Goal: Check status

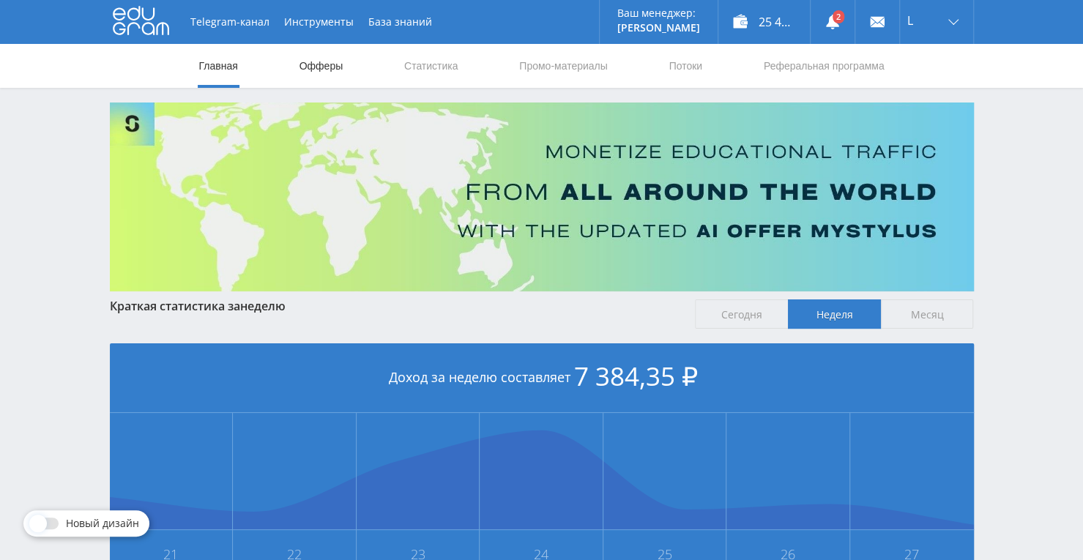
click at [337, 72] on link "Офферы" at bounding box center [321, 66] width 47 height 44
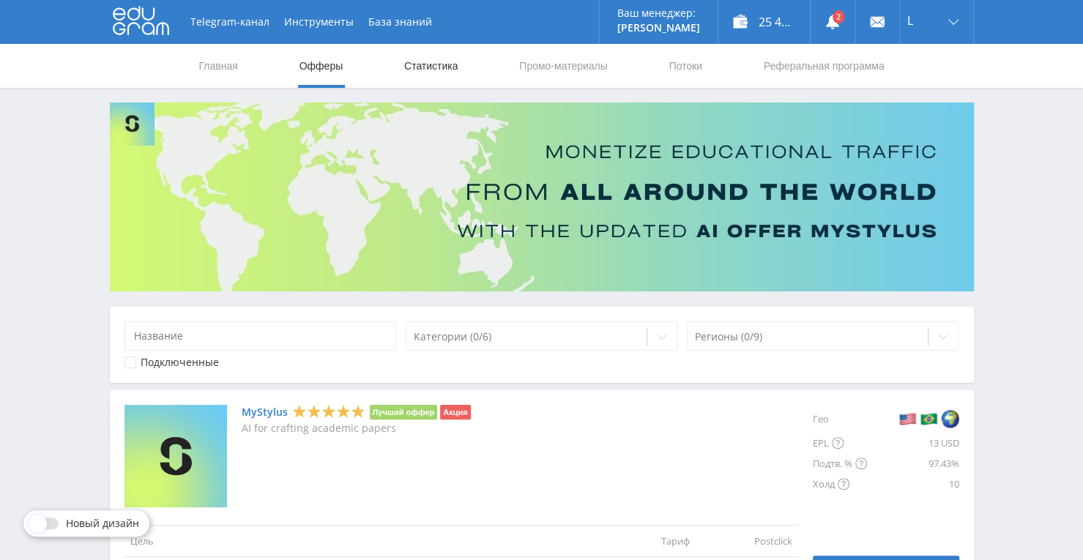
click at [410, 70] on link "Статистика" at bounding box center [431, 66] width 57 height 44
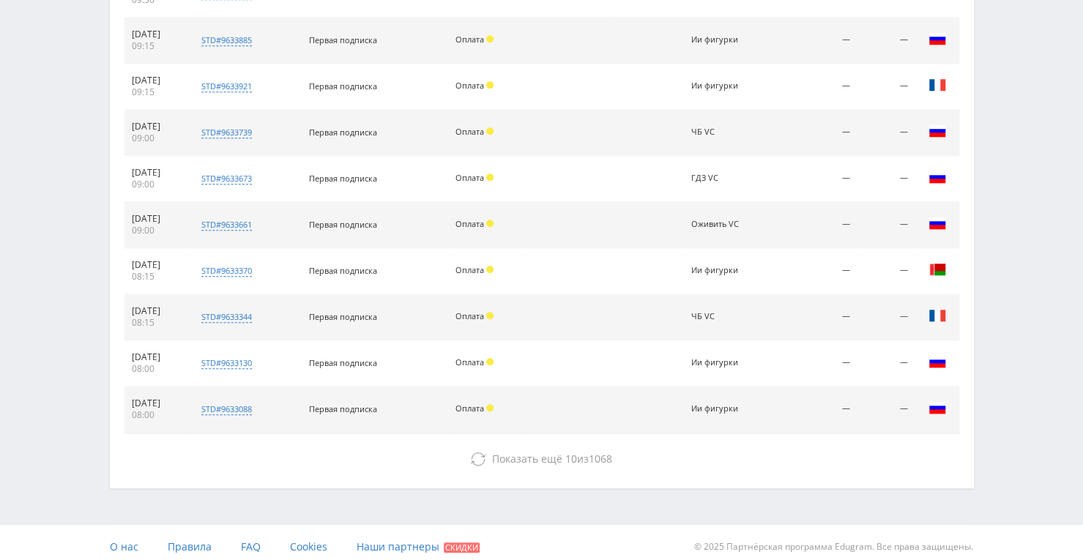
scroll to position [666, 0]
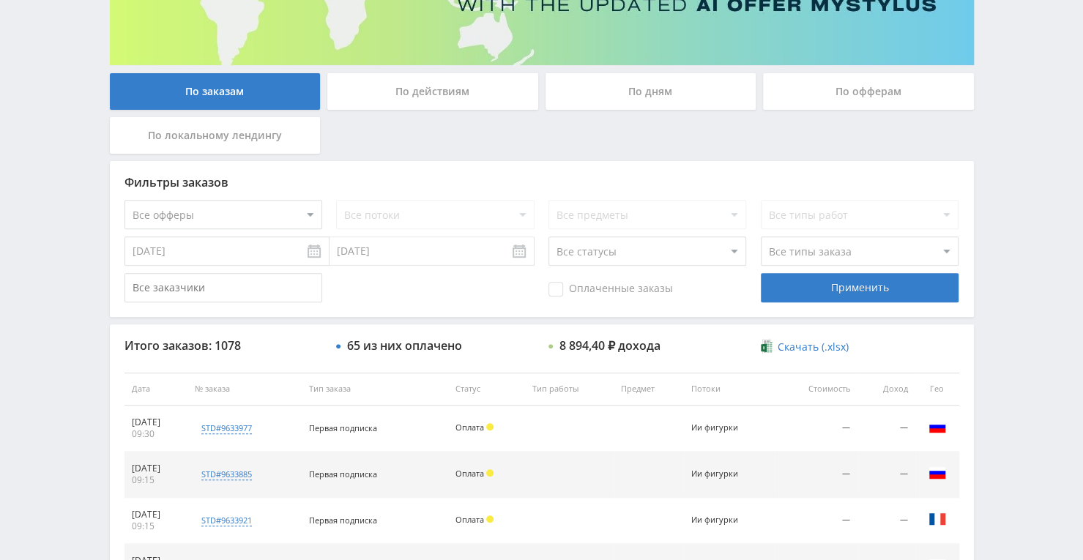
click at [650, 91] on div "По дням" at bounding box center [651, 91] width 211 height 37
click at [0, 0] on input "По дням" at bounding box center [0, 0] width 0 height 0
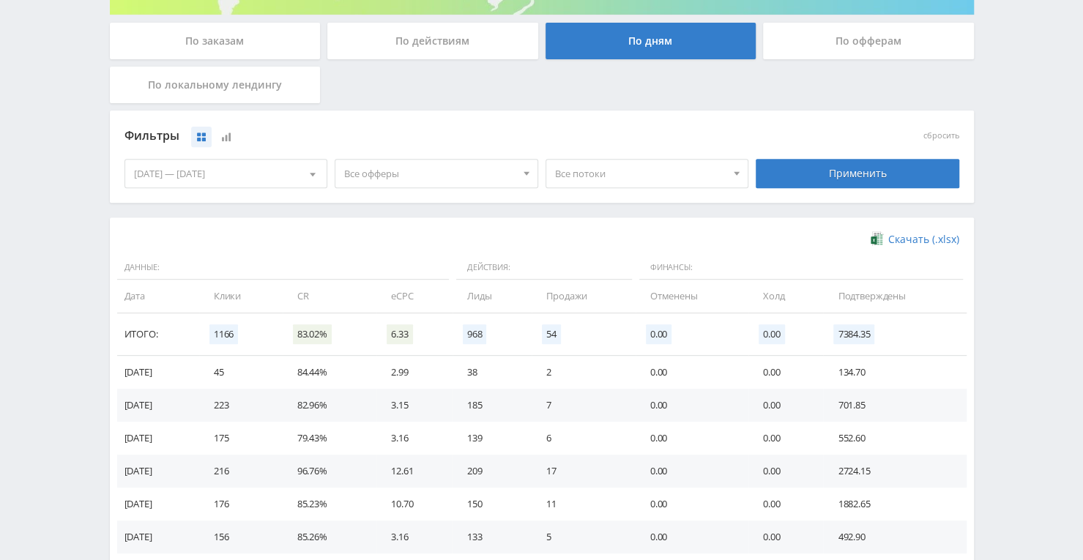
scroll to position [299, 0]
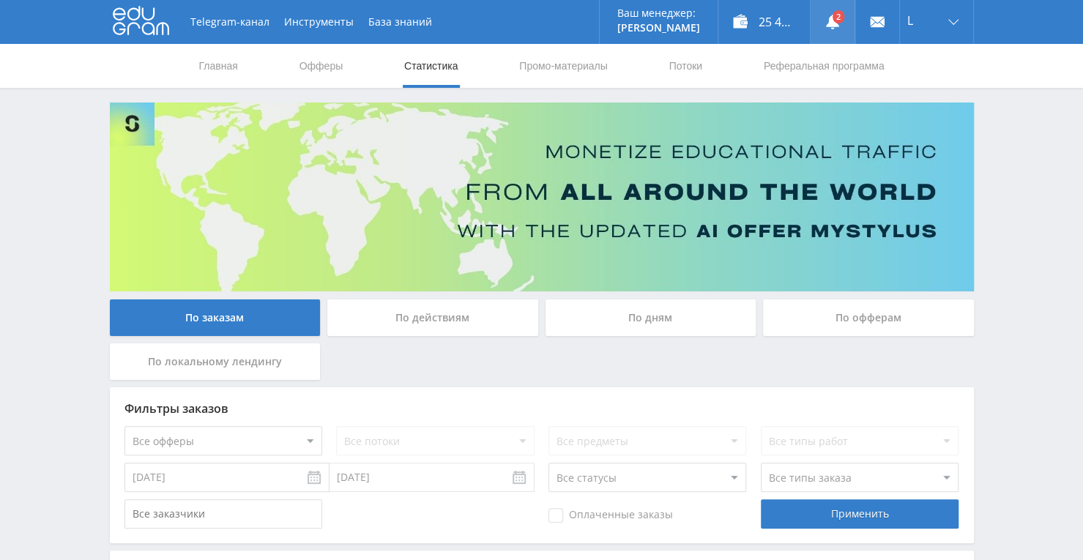
click at [835, 16] on link at bounding box center [833, 22] width 44 height 44
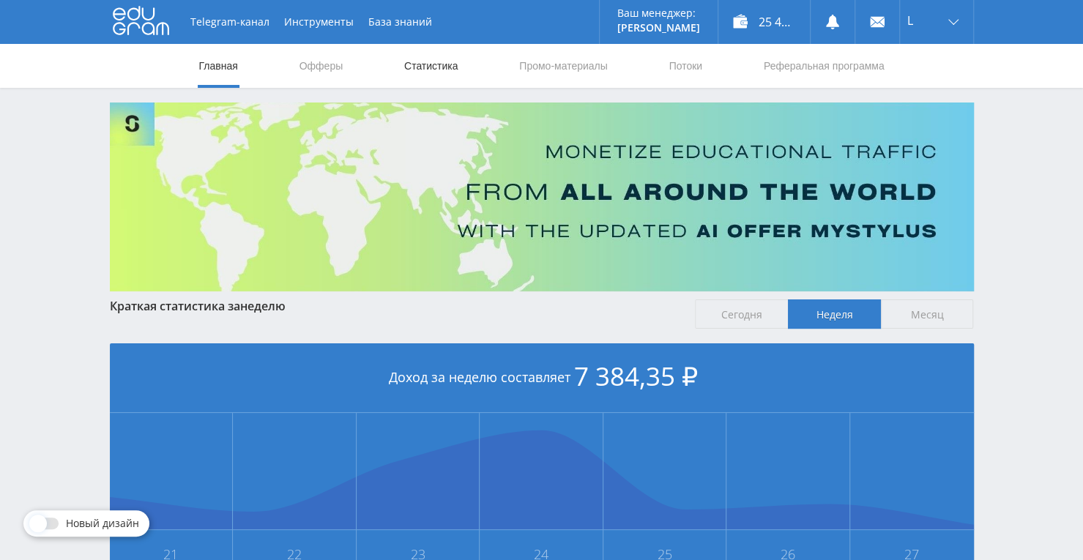
click at [439, 64] on link "Статистика" at bounding box center [431, 66] width 57 height 44
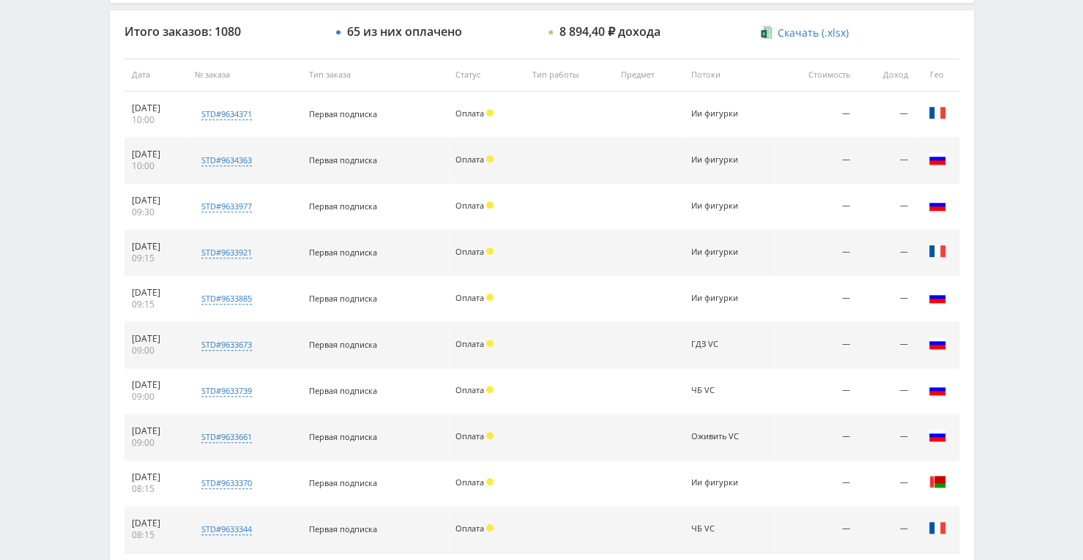
scroll to position [554, 0]
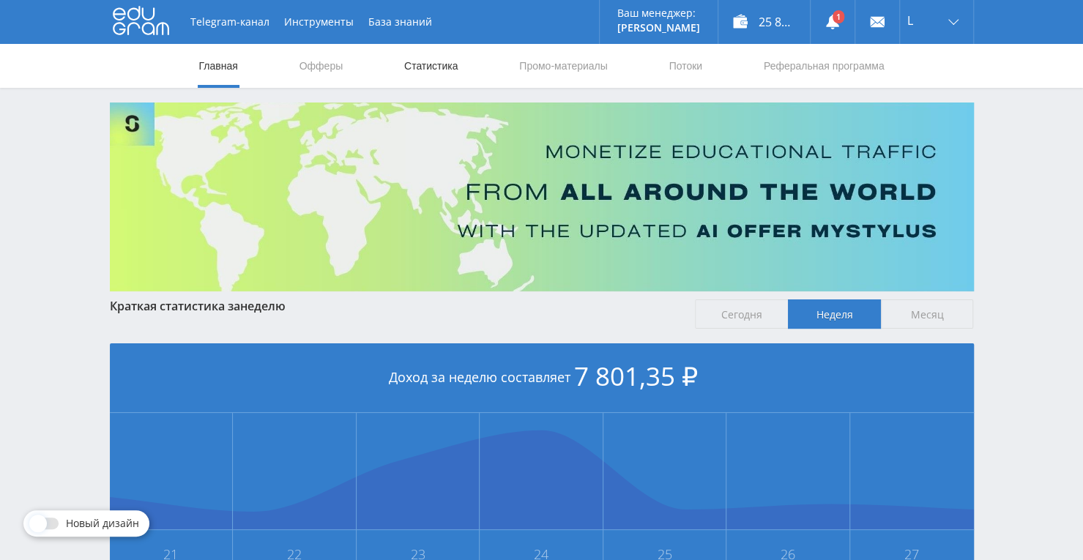
click at [430, 61] on link "Статистика" at bounding box center [431, 66] width 57 height 44
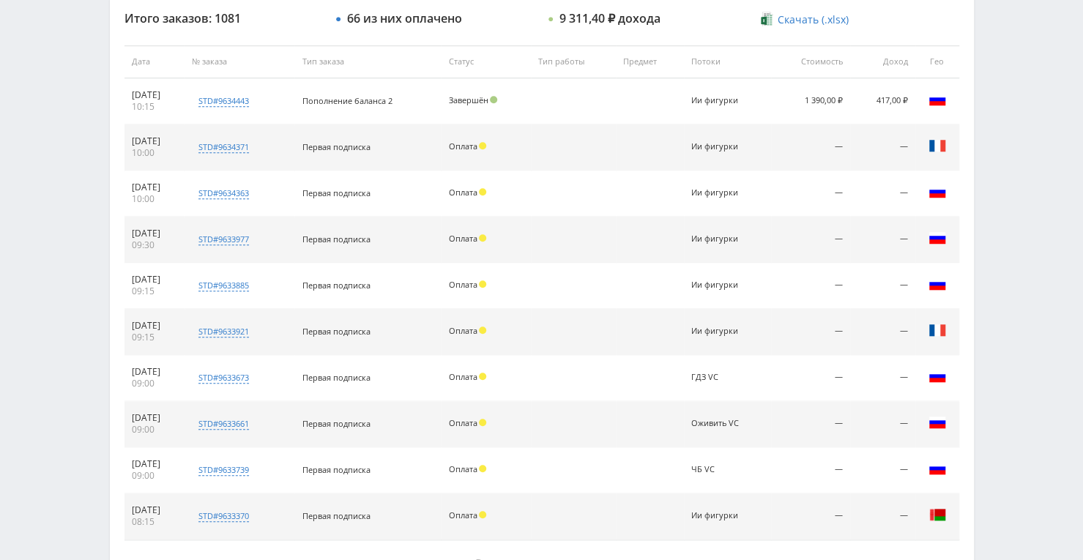
scroll to position [480, 0]
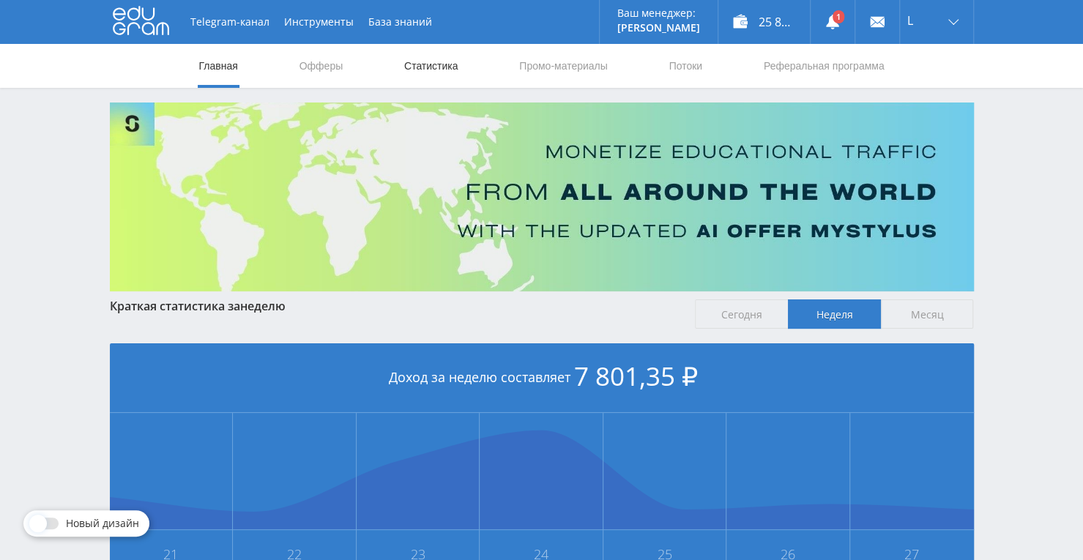
click at [428, 70] on link "Статистика" at bounding box center [431, 66] width 57 height 44
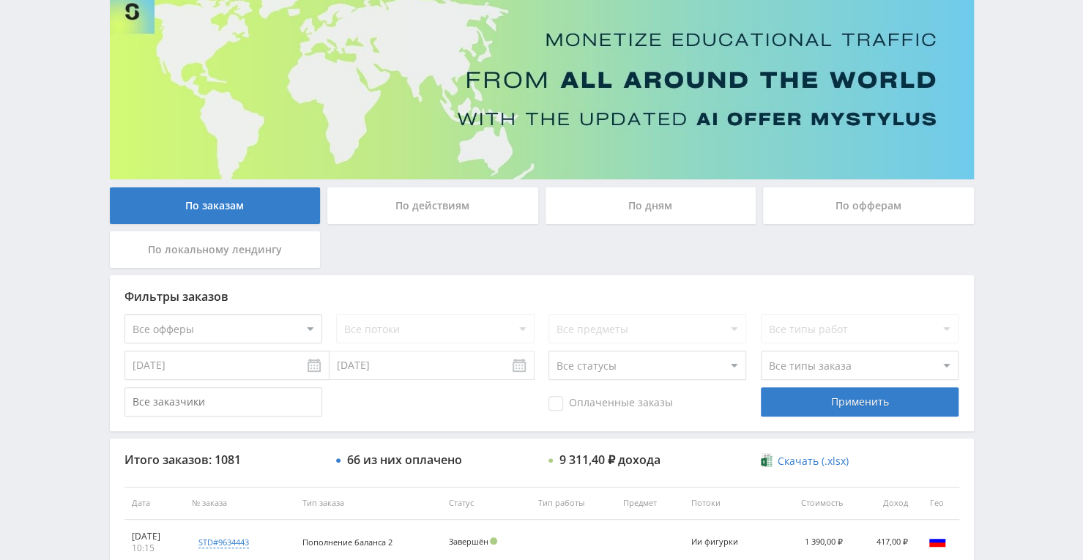
scroll to position [366, 0]
